Goal: Task Accomplishment & Management: Use online tool/utility

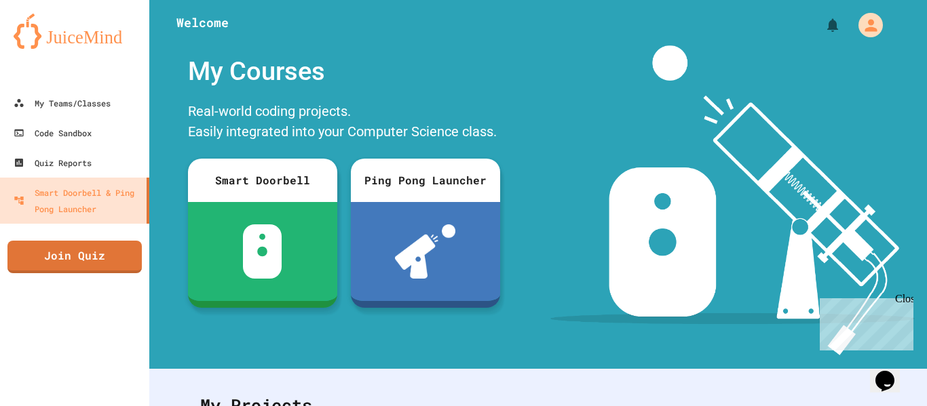
click at [91, 81] on div at bounding box center [74, 74] width 149 height 27
click at [96, 112] on link "My Teams/Classes" at bounding box center [75, 103] width 154 height 31
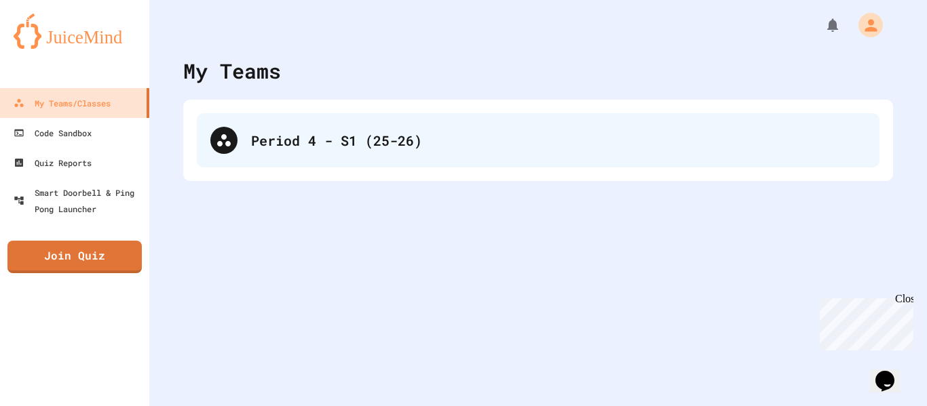
click at [372, 147] on div "Period 4 - S1 (25-26)" at bounding box center [558, 140] width 615 height 20
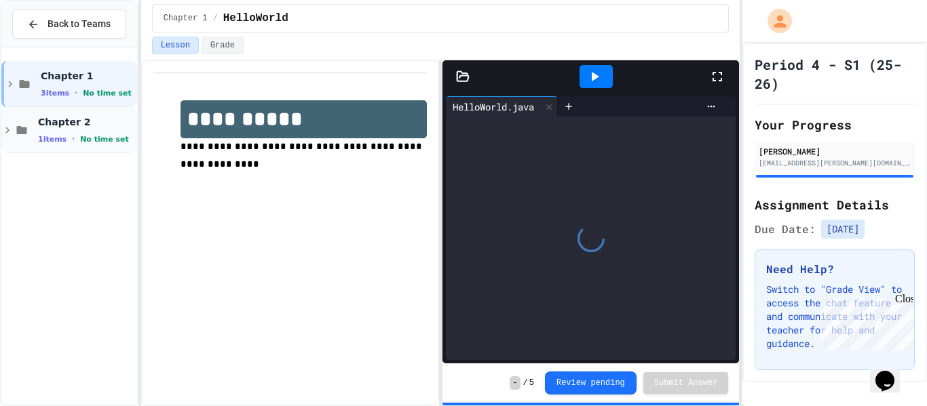
click at [95, 141] on span "No time set" at bounding box center [104, 139] width 49 height 9
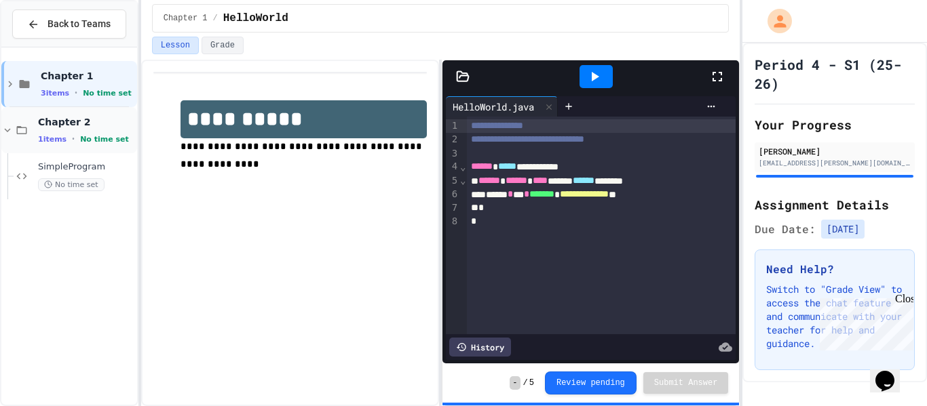
click at [85, 142] on span "No time set" at bounding box center [104, 139] width 49 height 9
click at [77, 164] on span "SimpleProgram" at bounding box center [86, 167] width 96 height 12
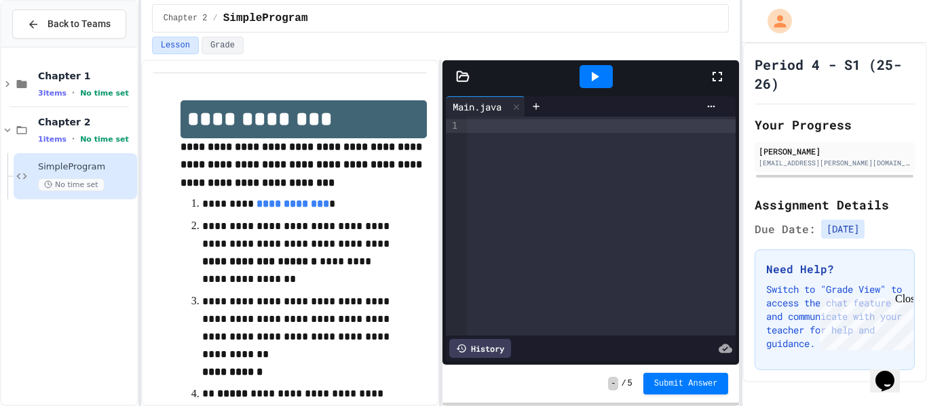
click at [501, 130] on div at bounding box center [601, 126] width 269 height 14
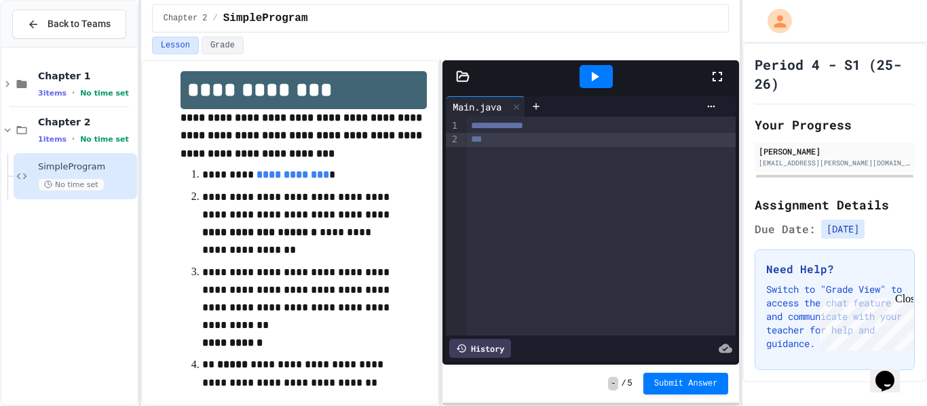
scroll to position [30, 0]
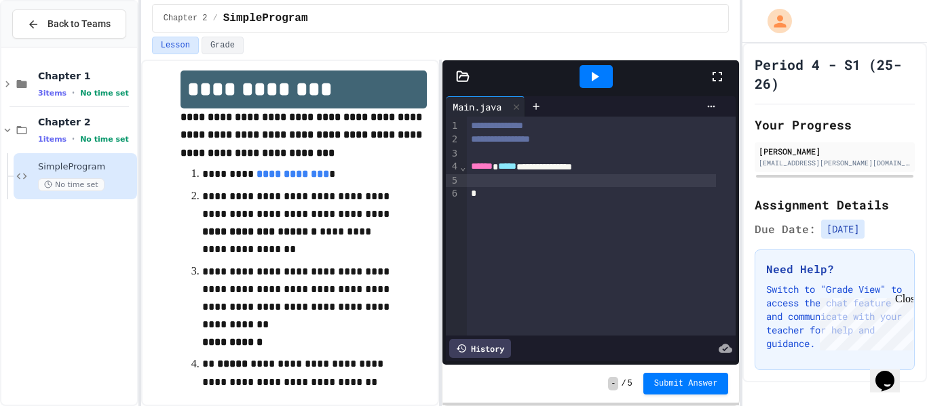
click at [497, 203] on div "**********" at bounding box center [601, 226] width 269 height 219
click at [497, 182] on div at bounding box center [592, 181] width 250 height 14
click at [543, 198] on div at bounding box center [592, 195] width 250 height 14
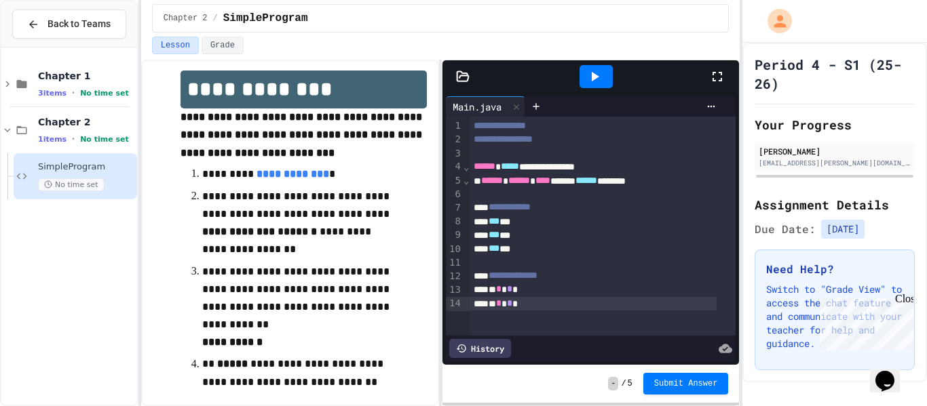
click at [583, 305] on div "* * * *" at bounding box center [592, 304] width 247 height 14
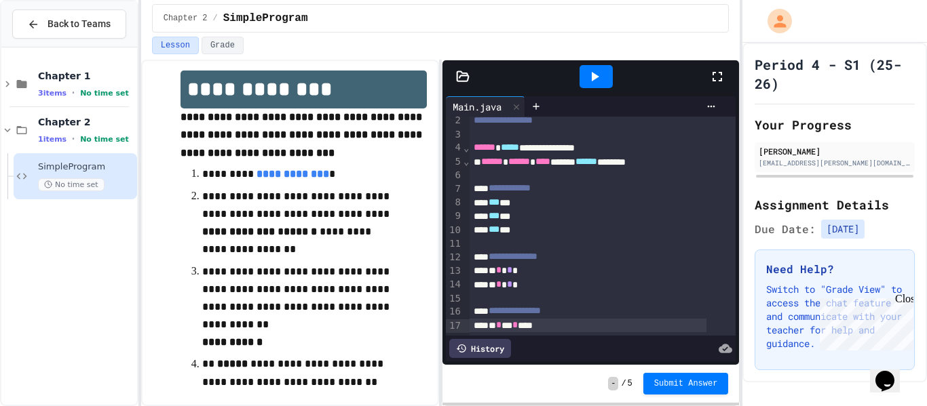
scroll to position [0, 0]
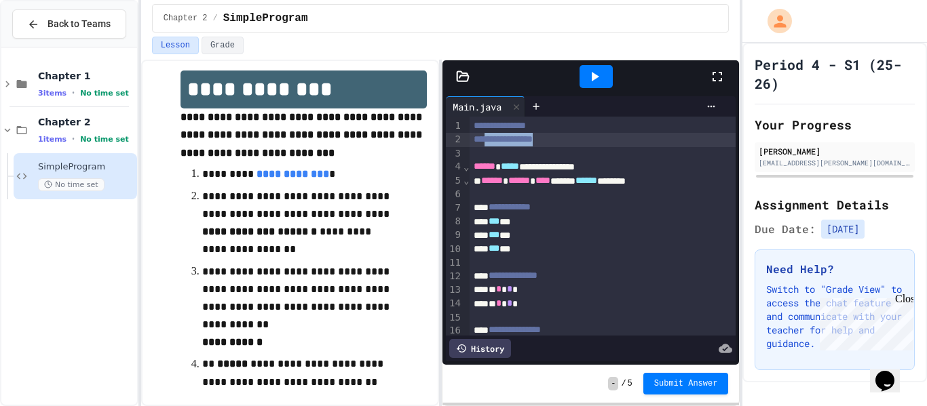
drag, startPoint x: 589, startPoint y: 144, endPoint x: 488, endPoint y: 142, distance: 101.1
click at [488, 142] on div "**********" at bounding box center [602, 140] width 266 height 14
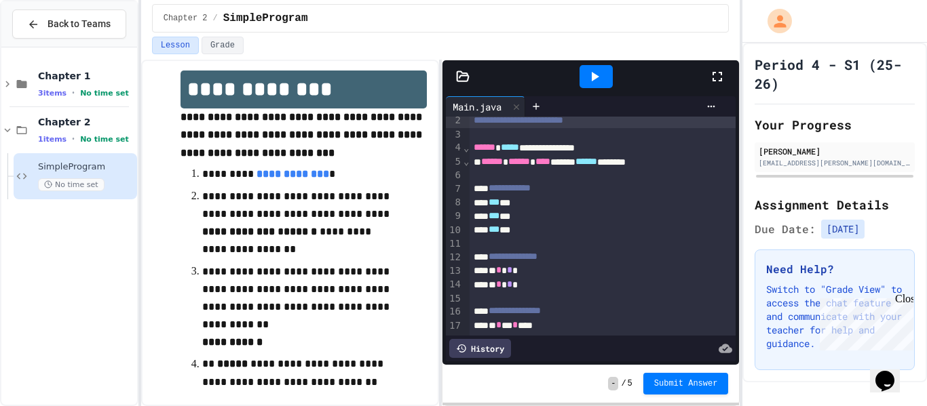
click at [570, 319] on div "* * * * ***" at bounding box center [587, 326] width 237 height 14
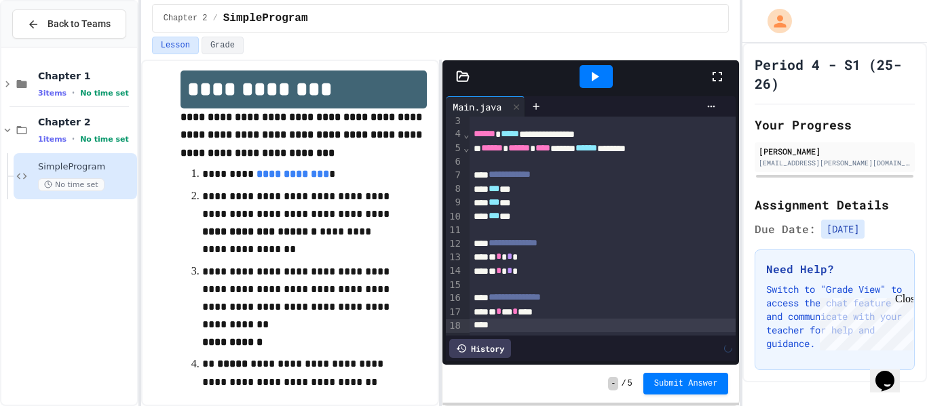
scroll to position [52, 0]
click at [514, 319] on div at bounding box center [587, 326] width 237 height 14
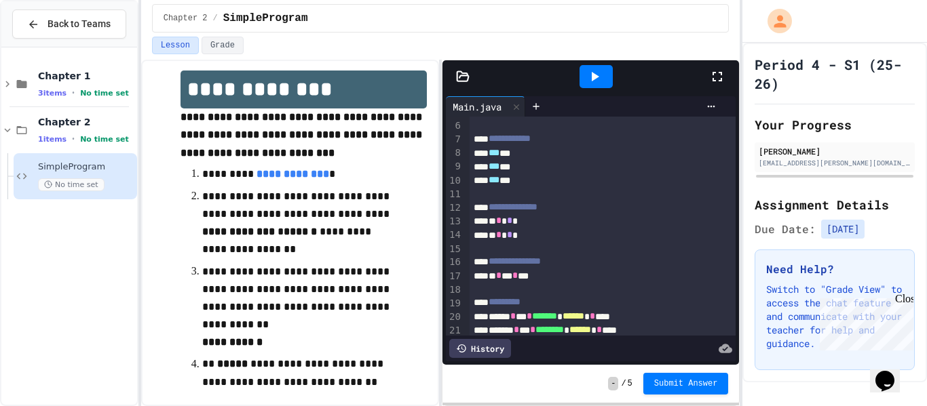
scroll to position [135, 0]
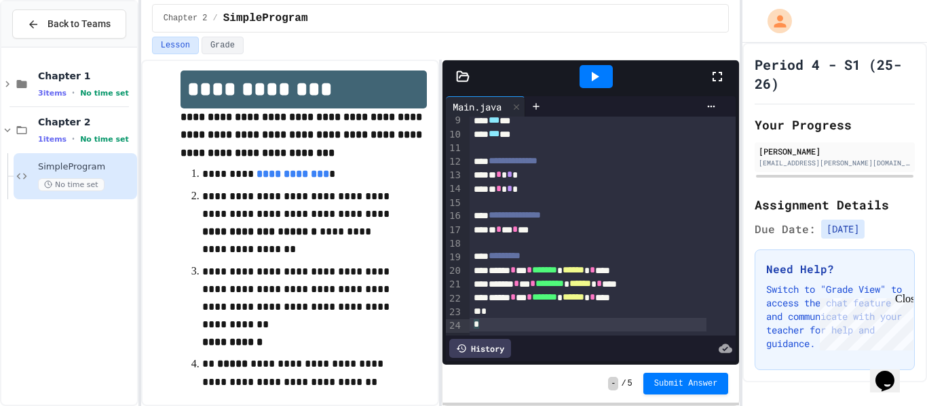
click at [591, 82] on icon at bounding box center [594, 77] width 16 height 16
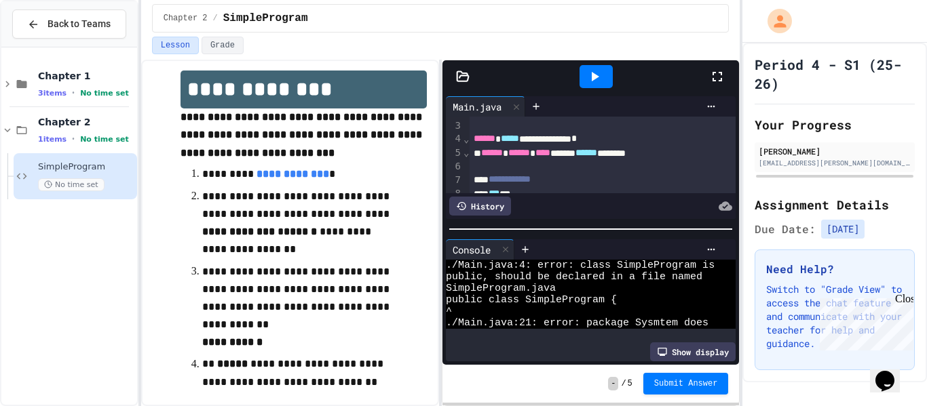
scroll to position [25, 0]
